Goal: Task Accomplishment & Management: Use online tool/utility

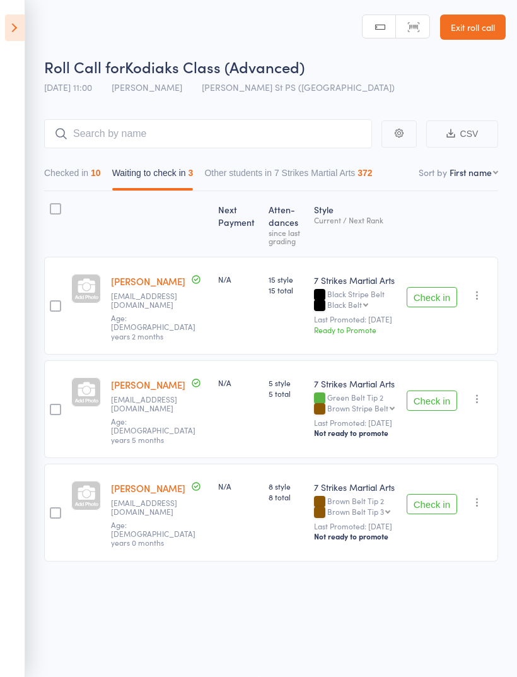
click at [231, 6] on header "Roll Call for Kodiaks Class (Advanced) 14 Sep 11:00 Daniel Jancek Truscott St P…" at bounding box center [258, 49] width 517 height 101
click at [480, 15] on link "Exit roll call" at bounding box center [473, 27] width 66 height 25
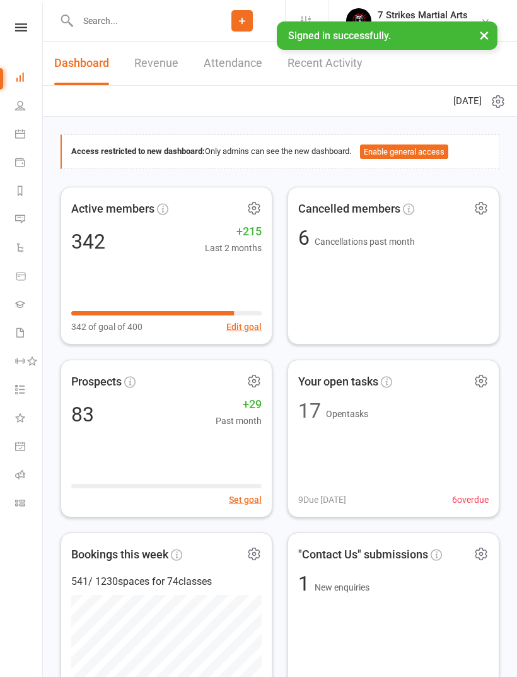
click at [151, 21] on input "text" at bounding box center [137, 21] width 126 height 18
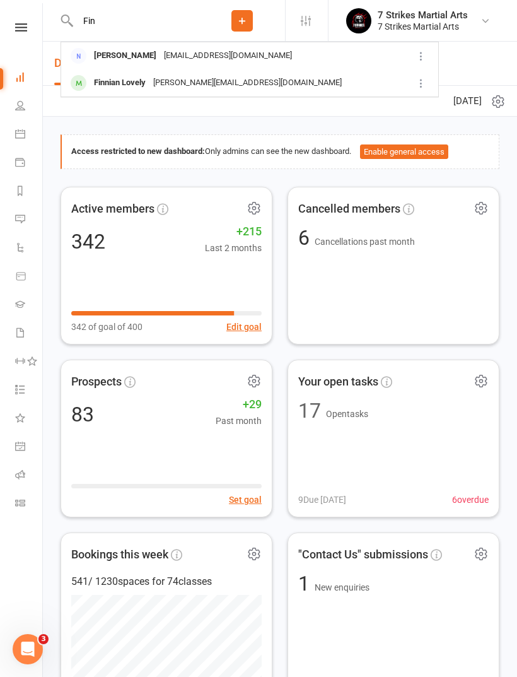
type input "Fin"
click at [217, 86] on div "[PERSON_NAME][EMAIL_ADDRESS][DOMAIN_NAME]" at bounding box center [247, 83] width 196 height 18
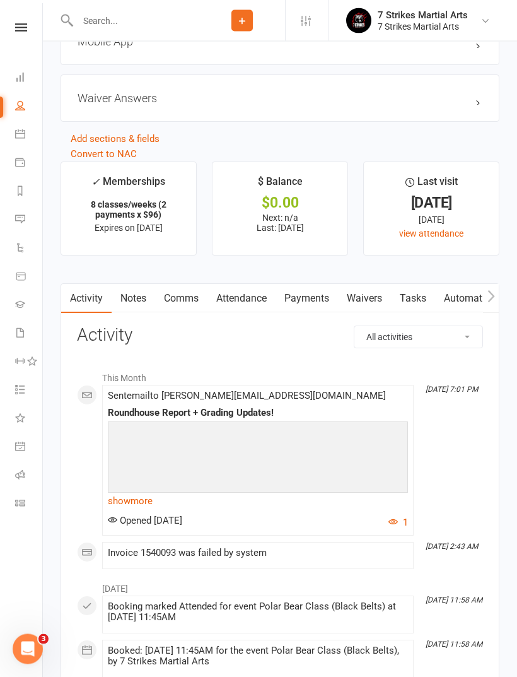
click at [312, 296] on link "Payments" at bounding box center [307, 298] width 62 height 29
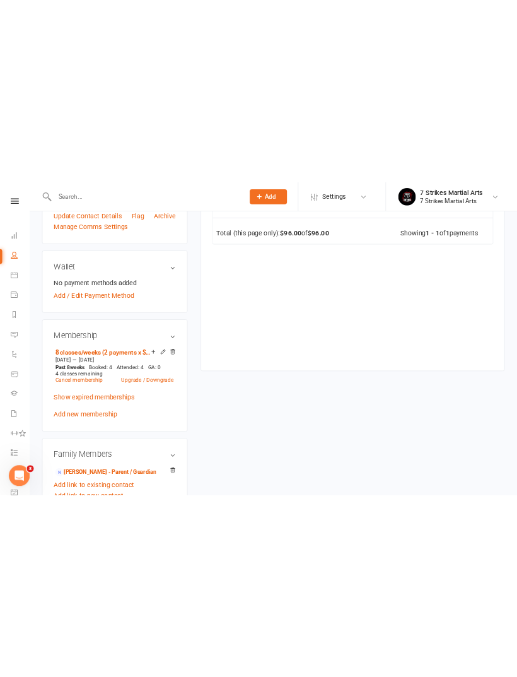
scroll to position [1427, 0]
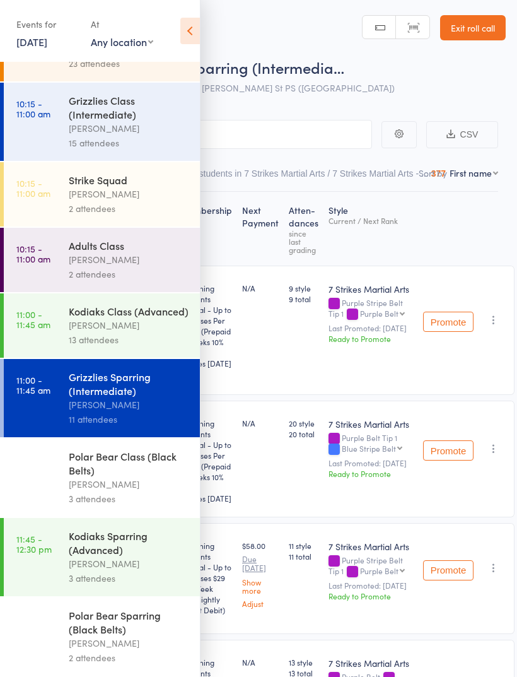
scroll to position [129, 0]
click at [129, 634] on div "Polar Bear Sparring (Black Belts)" at bounding box center [129, 622] width 120 height 28
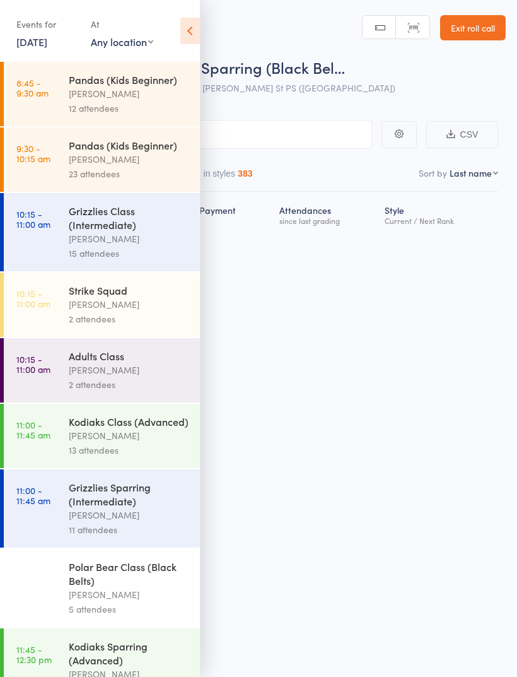
click at [194, 28] on icon at bounding box center [190, 31] width 20 height 26
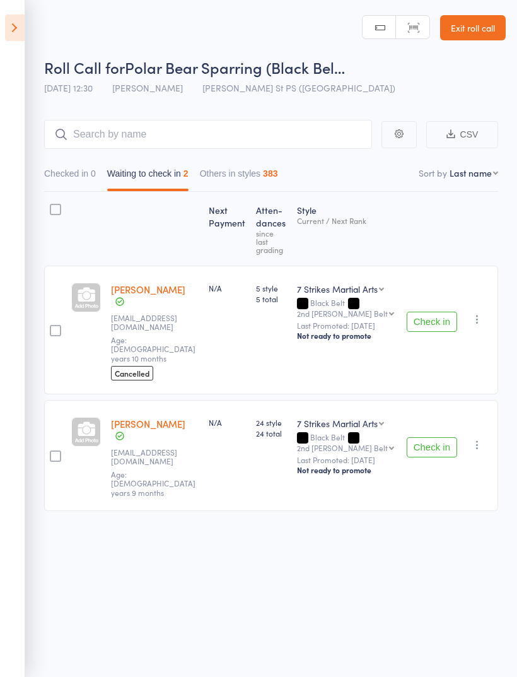
click at [435, 437] on button "Check in" at bounding box center [432, 447] width 50 height 20
click at [245, 120] on input "search" at bounding box center [208, 134] width 328 height 29
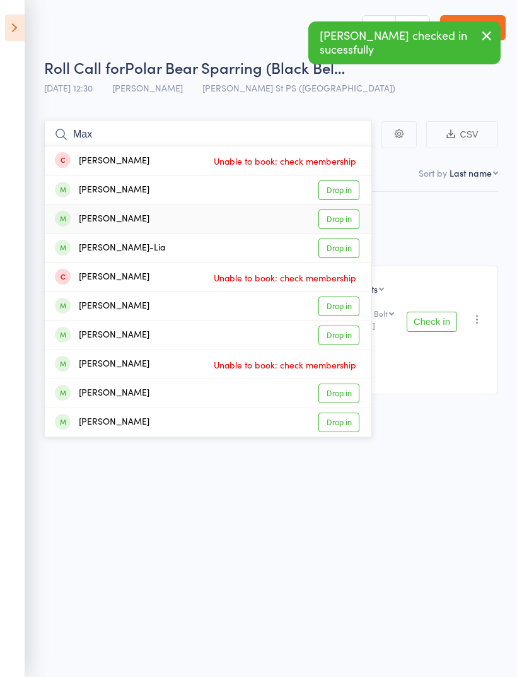
type input "Max"
click at [339, 223] on link "Drop in" at bounding box center [338, 219] width 41 height 20
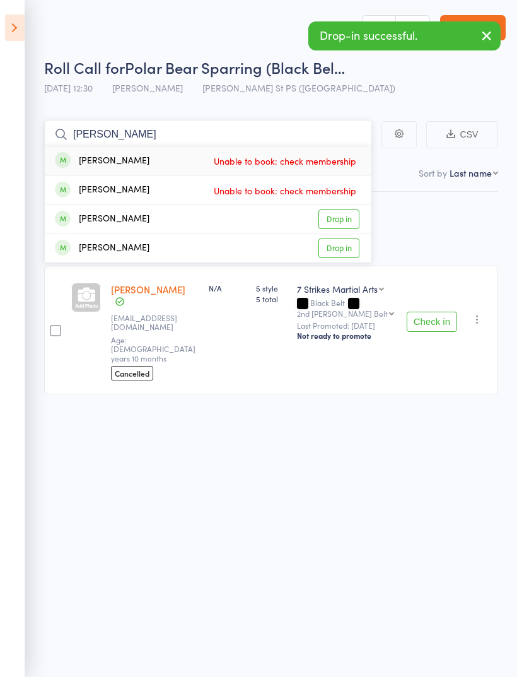
type input "Andy"
click at [347, 217] on link "Drop in" at bounding box center [338, 219] width 41 height 20
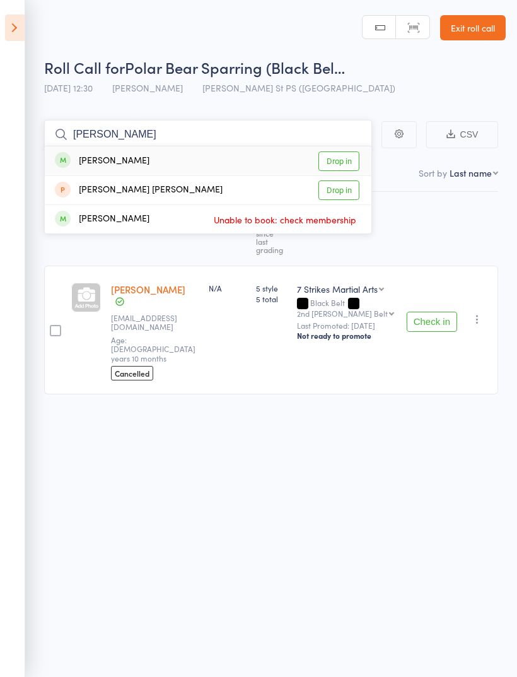
type input "Amie"
click at [344, 166] on link "Drop in" at bounding box center [338, 161] width 41 height 20
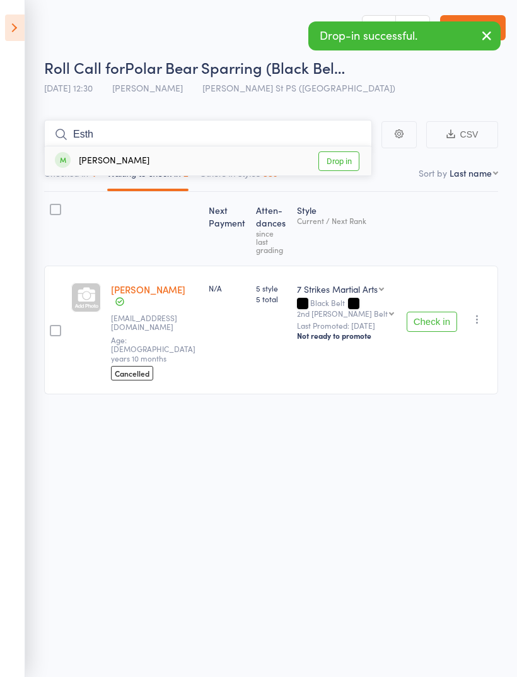
type input "Esth"
click at [339, 160] on link "Drop in" at bounding box center [338, 161] width 41 height 20
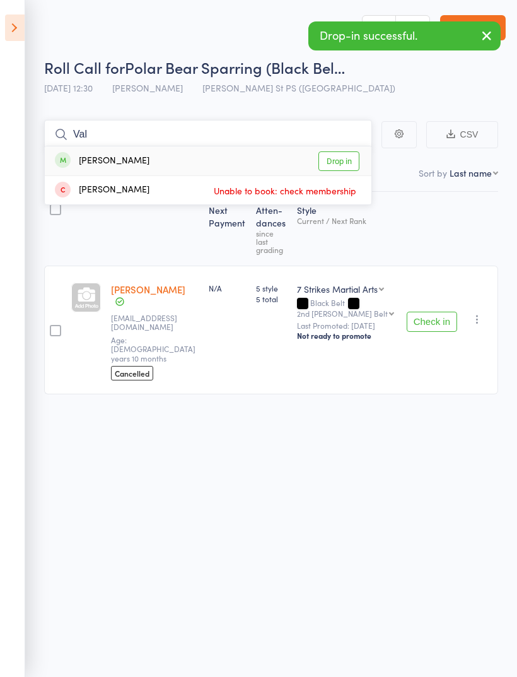
type input "Val"
click at [345, 170] on link "Drop in" at bounding box center [338, 161] width 41 height 20
